Goal: Task Accomplishment & Management: Manage account settings

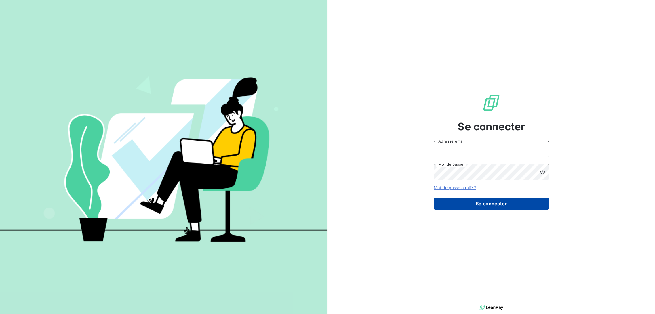
type input "[EMAIL_ADDRESS][DOMAIN_NAME]"
click at [465, 204] on button "Se connecter" at bounding box center [491, 204] width 115 height 12
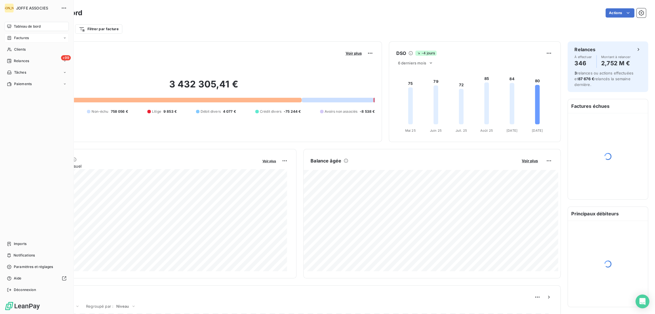
click at [15, 38] on span "Factures" at bounding box center [21, 37] width 15 height 5
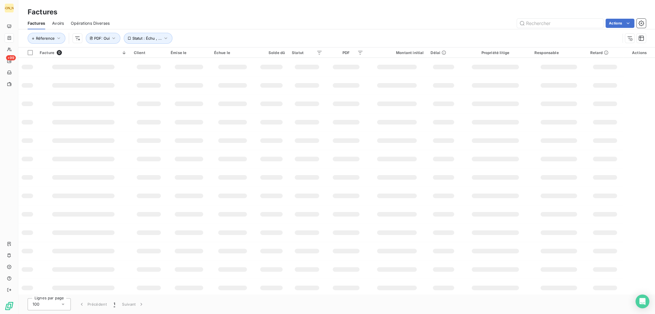
click at [212, 23] on div "Actions" at bounding box center [381, 23] width 529 height 9
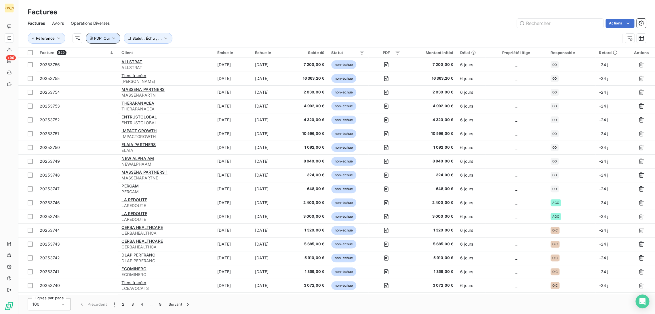
click at [107, 39] on span "PDF : Oui" at bounding box center [102, 38] width 16 height 5
drag, startPoint x: 111, startPoint y: 53, endPoint x: 111, endPoint y: 56, distance: 3.2
click at [111, 54] on div "Oui is_true" at bounding box center [126, 53] width 44 height 8
click at [111, 75] on li "Non" at bounding box center [129, 77] width 60 height 10
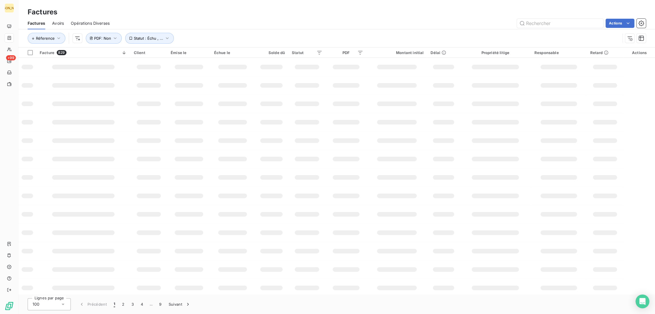
click at [224, 12] on div "Factures" at bounding box center [336, 12] width 637 height 10
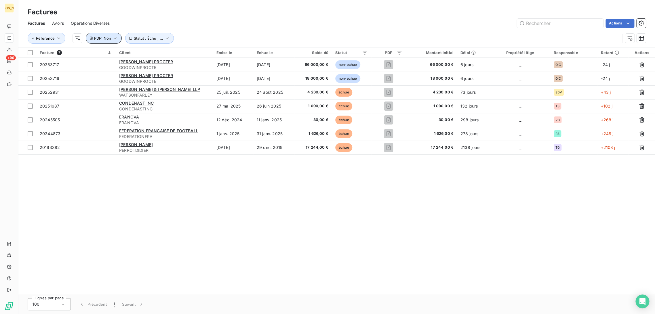
click at [113, 37] on icon "button" at bounding box center [115, 38] width 6 height 6
click at [111, 55] on span "Non" at bounding box center [107, 53] width 7 height 5
click at [111, 66] on li "Oui" at bounding box center [129, 67] width 60 height 10
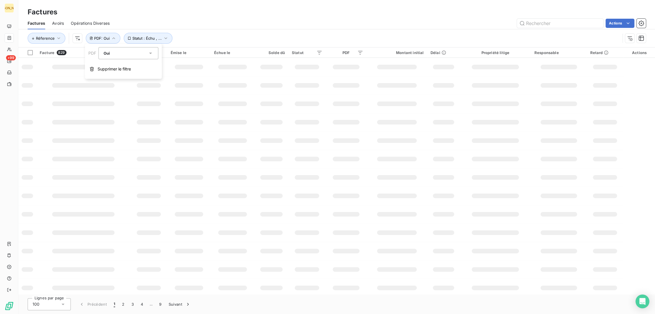
click at [232, 9] on div "Factures" at bounding box center [336, 12] width 637 height 10
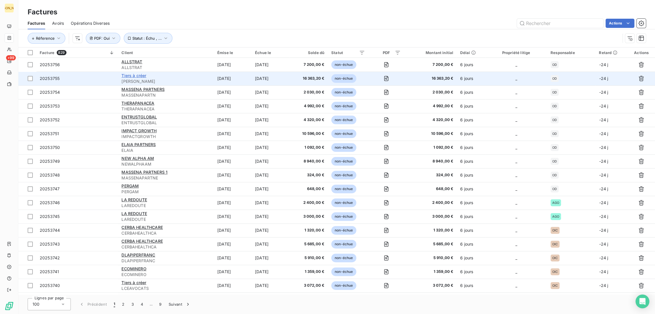
click at [140, 74] on span "Tiers à créer" at bounding box center [133, 75] width 25 height 5
